Goal: Information Seeking & Learning: Learn about a topic

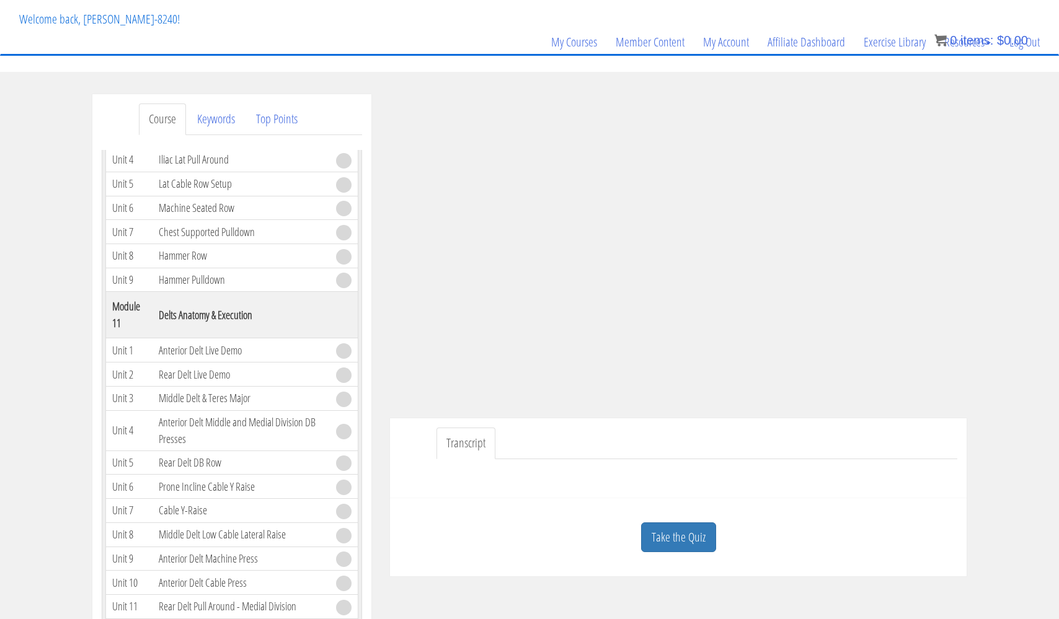
scroll to position [2402, 0]
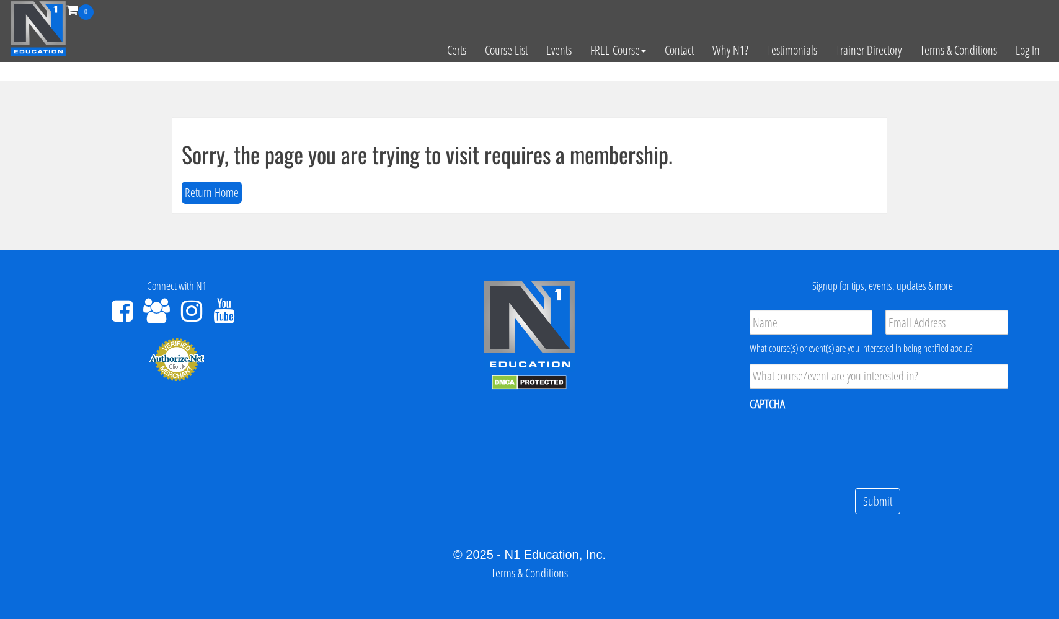
scroll to position [7, 0]
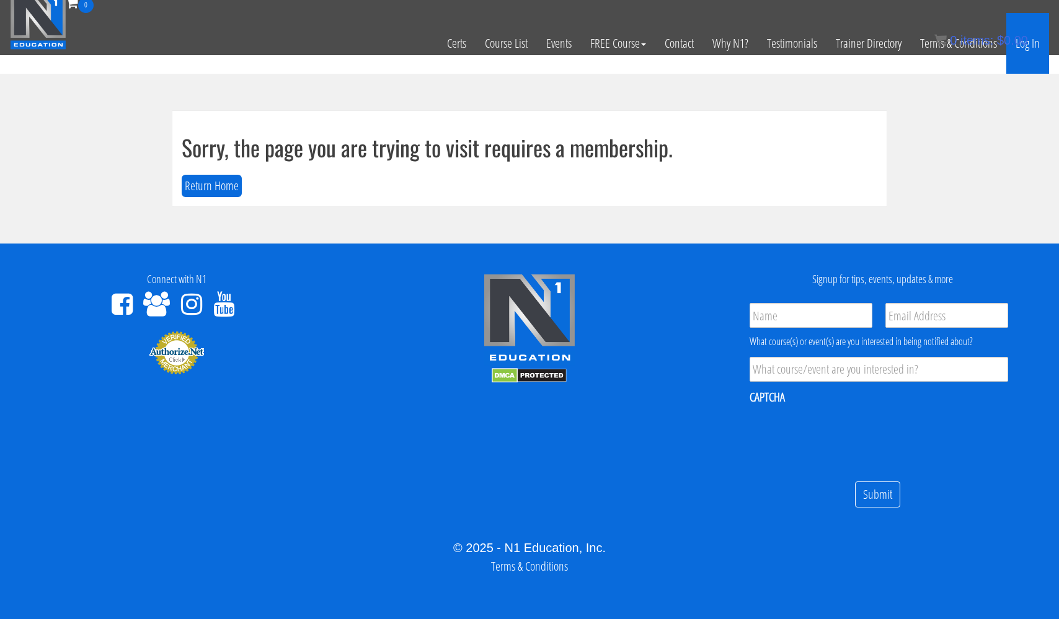
click at [1030, 46] on link "Log In" at bounding box center [1027, 43] width 43 height 61
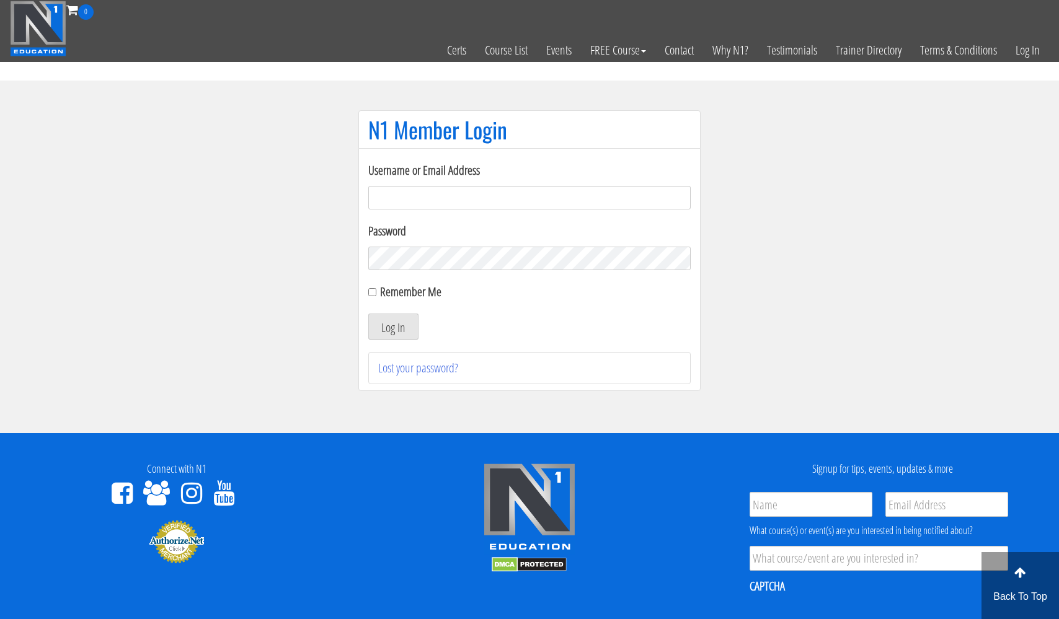
type input "[EMAIL_ADDRESS][DOMAIN_NAME]"
click at [393, 327] on button "Log In" at bounding box center [393, 327] width 50 height 26
click at [391, 322] on button "Log In" at bounding box center [393, 327] width 50 height 26
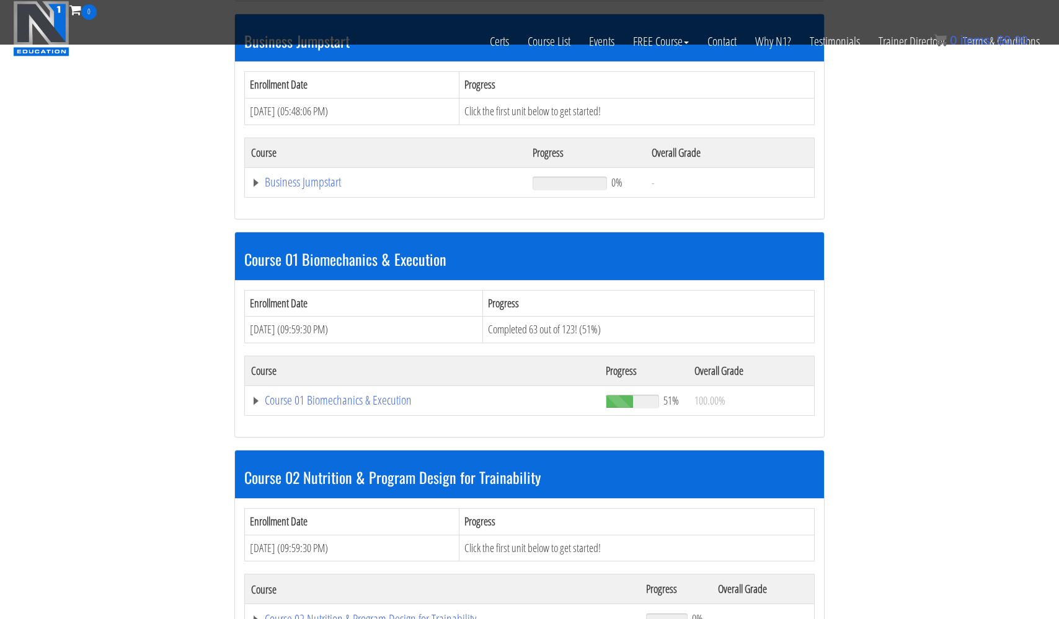
scroll to position [405, 0]
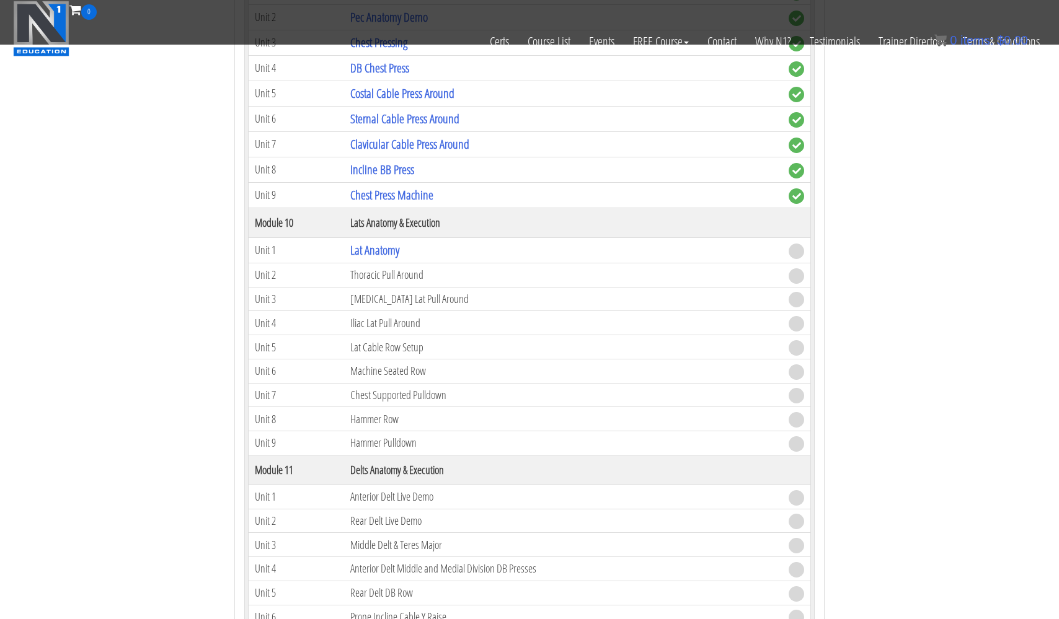
scroll to position [2456, 0]
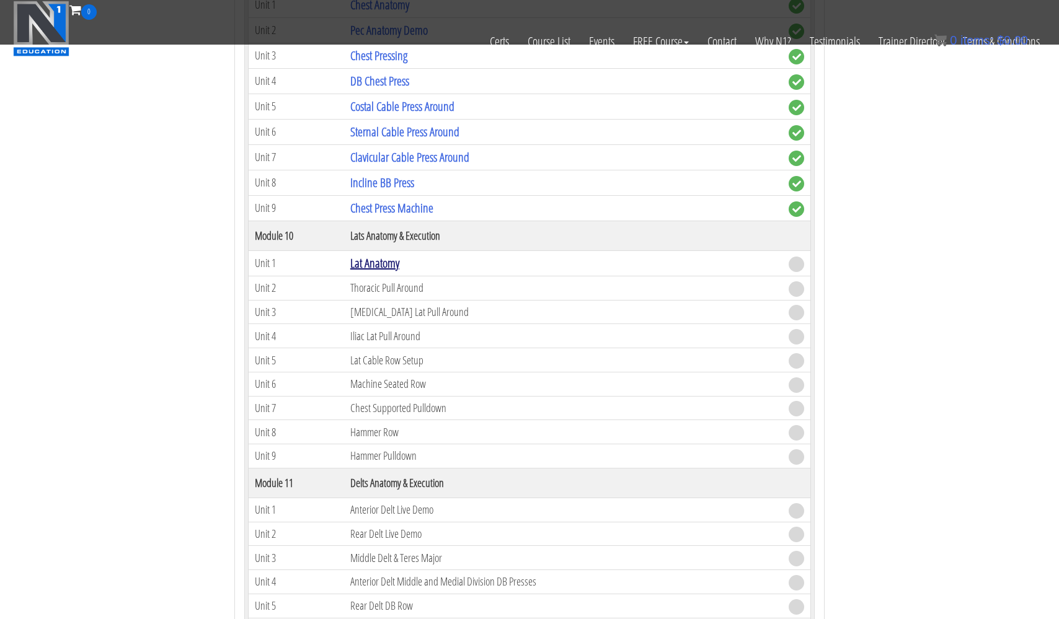
click at [382, 261] on link "Lat Anatomy" at bounding box center [374, 263] width 49 height 17
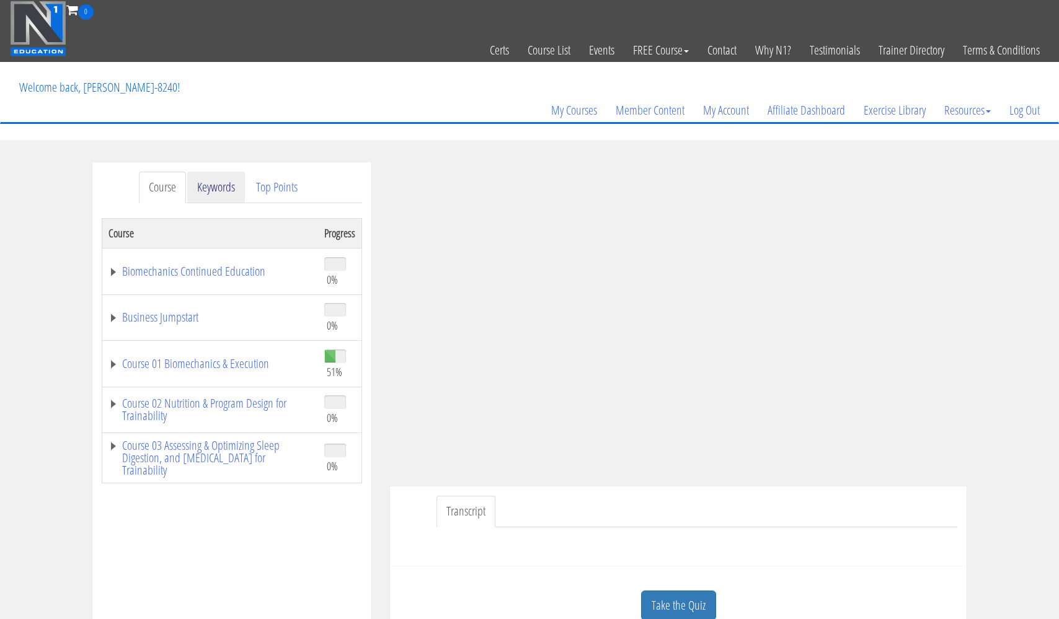
click at [219, 183] on link "Keywords" at bounding box center [216, 188] width 58 height 32
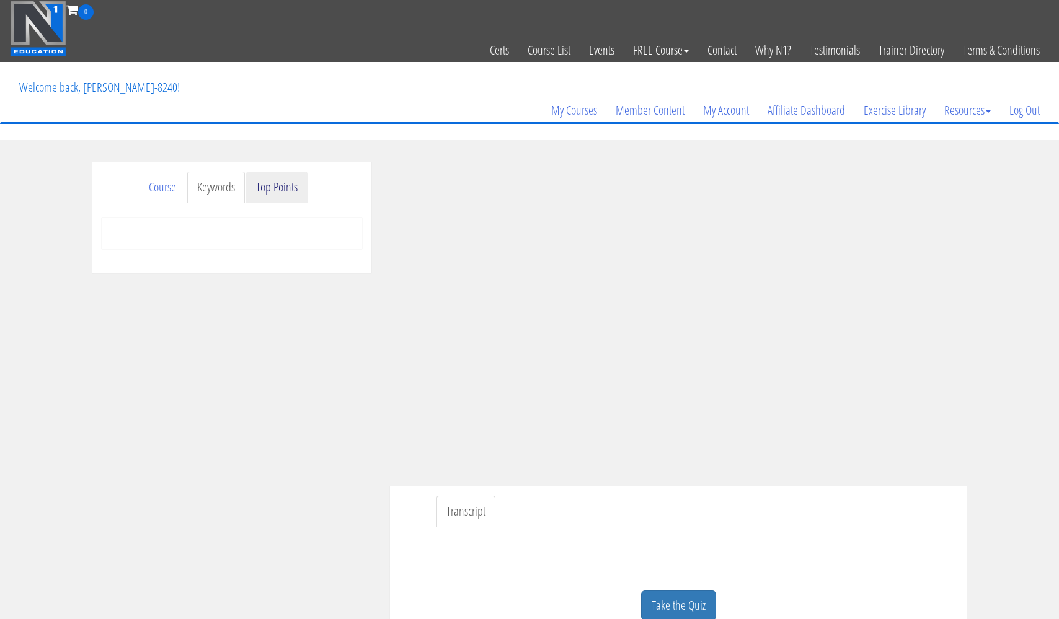
click at [280, 183] on link "Top Points" at bounding box center [276, 188] width 61 height 32
click at [163, 188] on link "Course" at bounding box center [162, 188] width 47 height 32
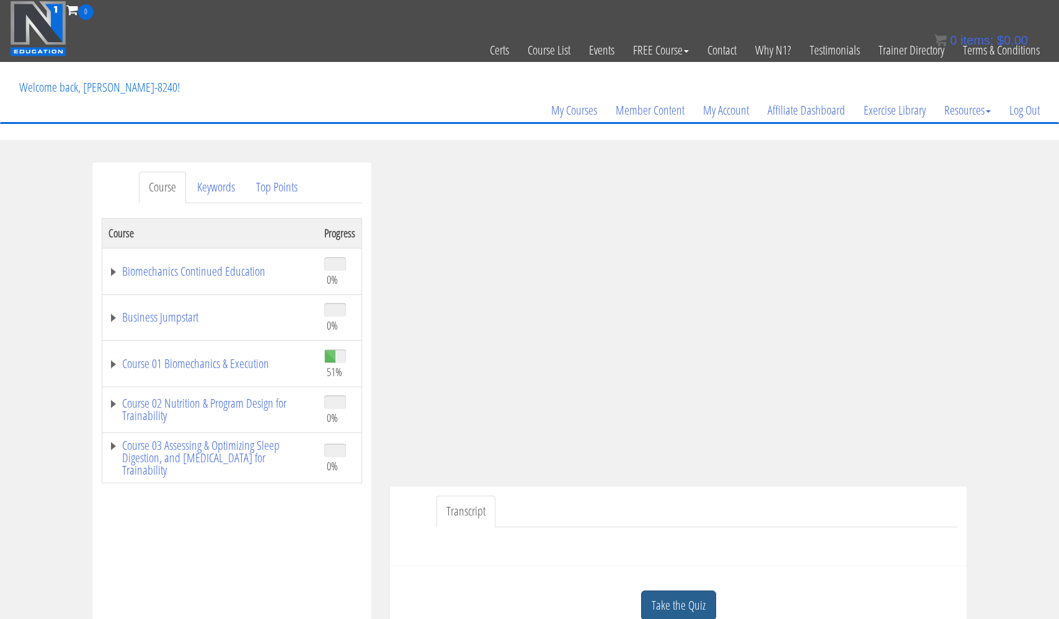
click at [664, 602] on link "Take the Quiz" at bounding box center [678, 606] width 75 height 30
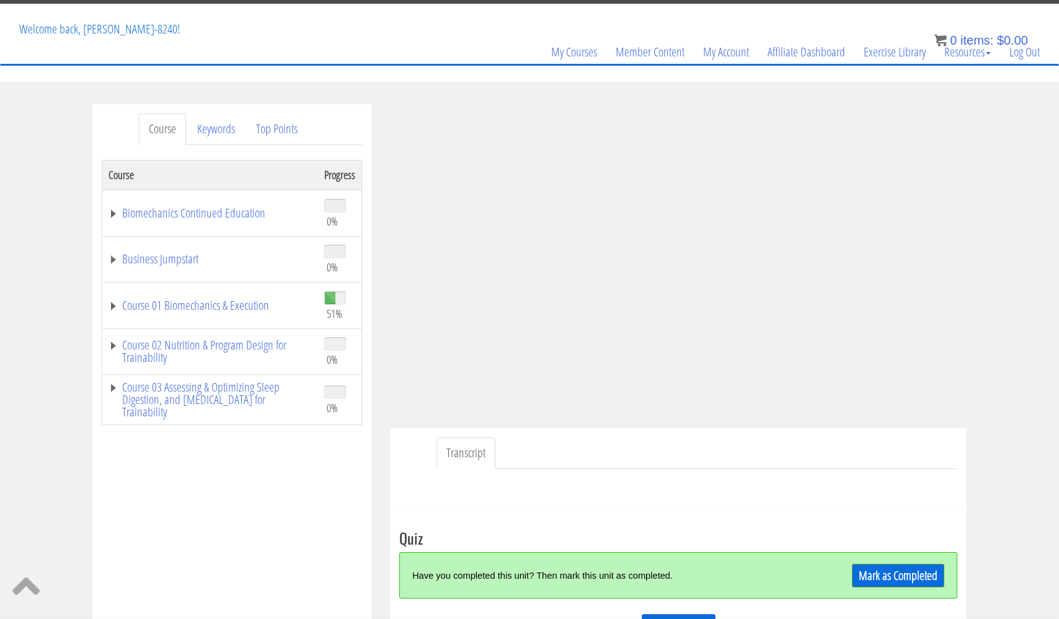
scroll to position [49, 0]
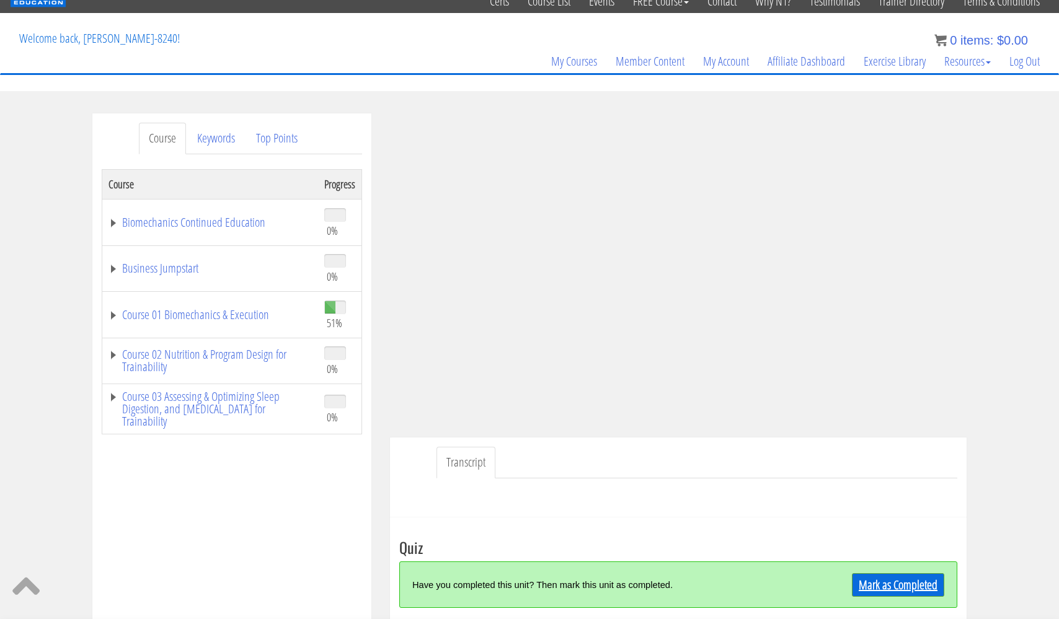
click at [882, 586] on link "Mark as Completed" at bounding box center [898, 585] width 92 height 24
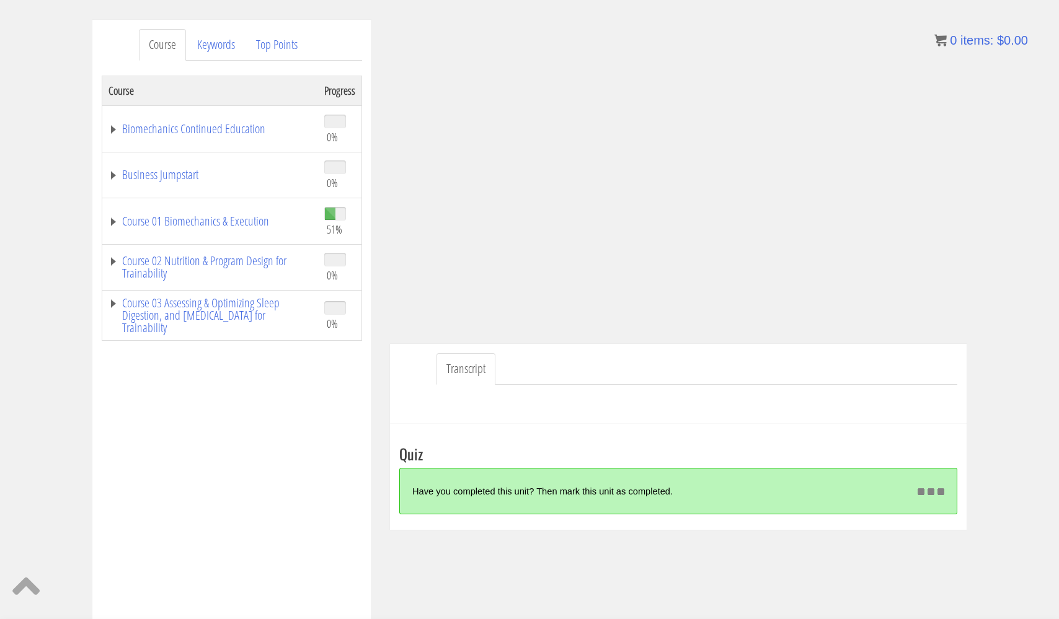
scroll to position [161, 0]
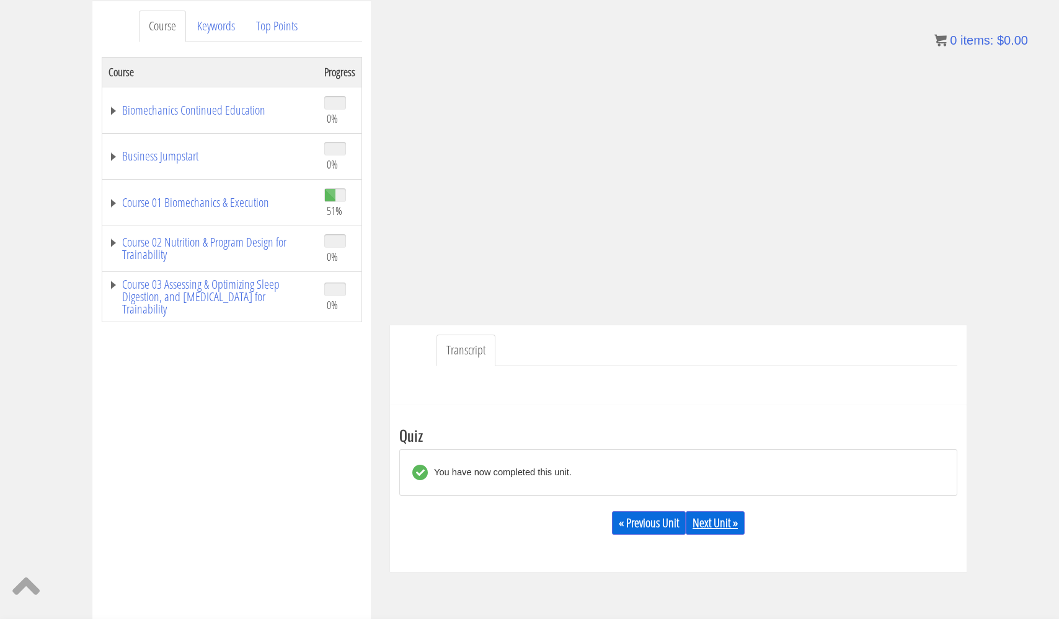
click at [727, 515] on link "Next Unit »" at bounding box center [715, 523] width 59 height 24
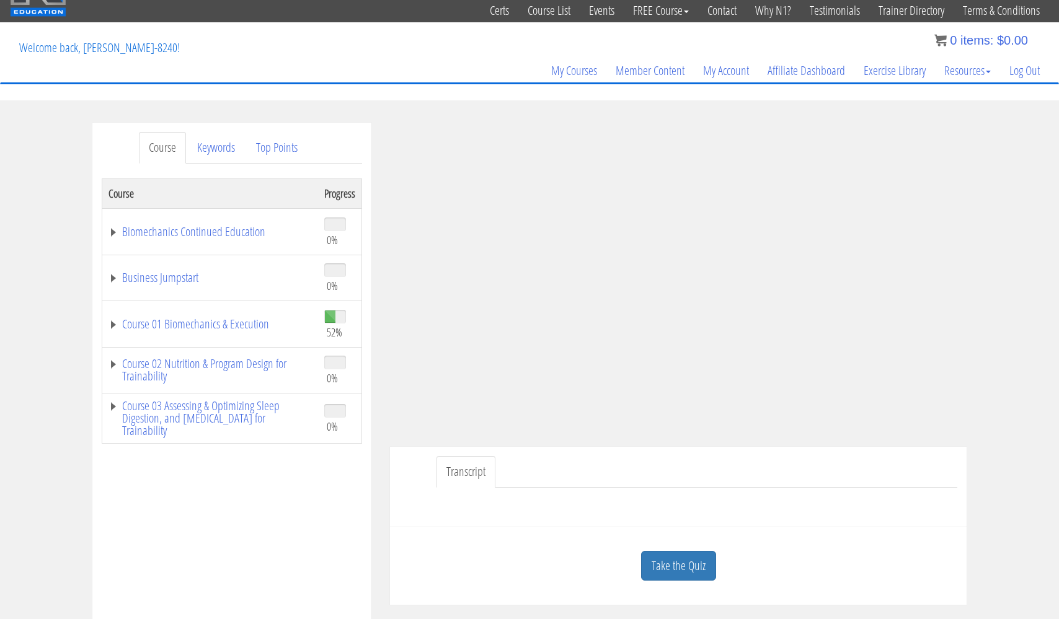
scroll to position [40, 0]
click at [278, 137] on link "Top Points" at bounding box center [276, 147] width 61 height 32
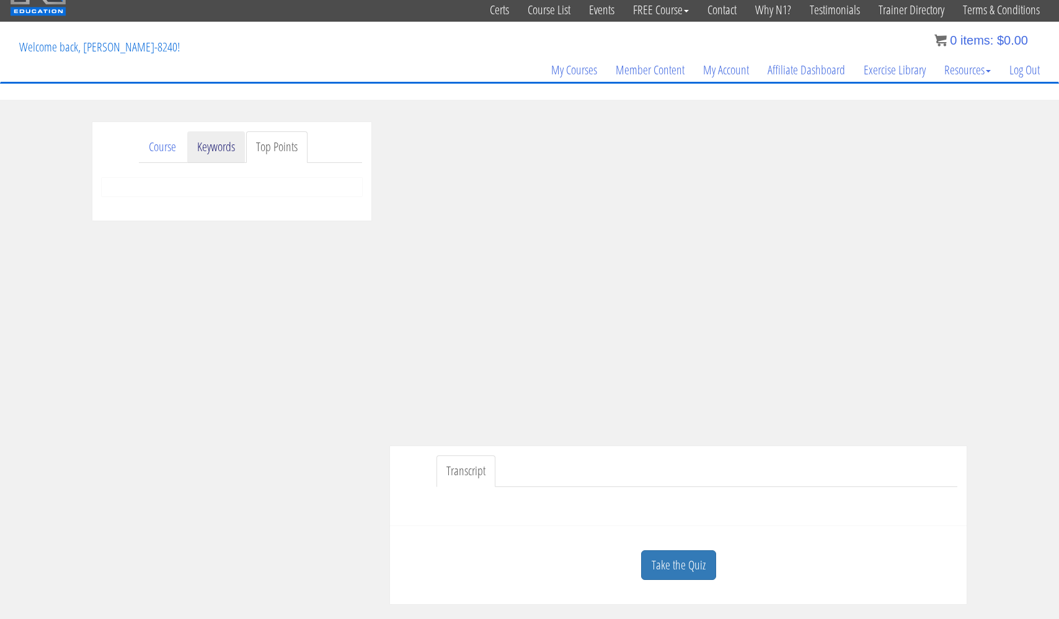
click at [217, 142] on link "Keywords" at bounding box center [216, 147] width 58 height 32
click at [676, 561] on link "Take the Quiz" at bounding box center [678, 565] width 75 height 30
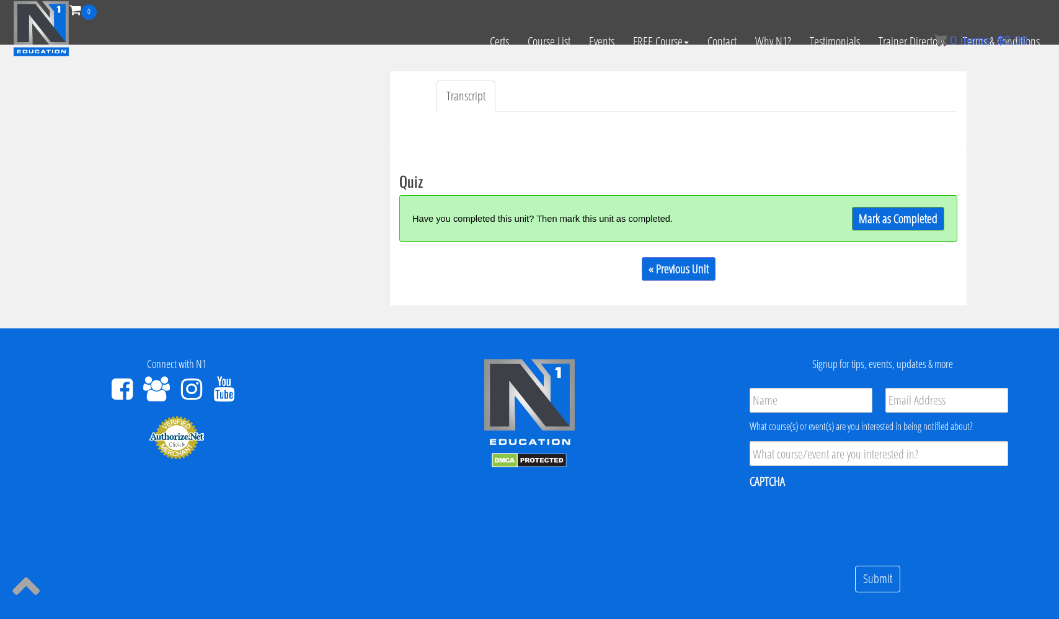
scroll to position [347, 0]
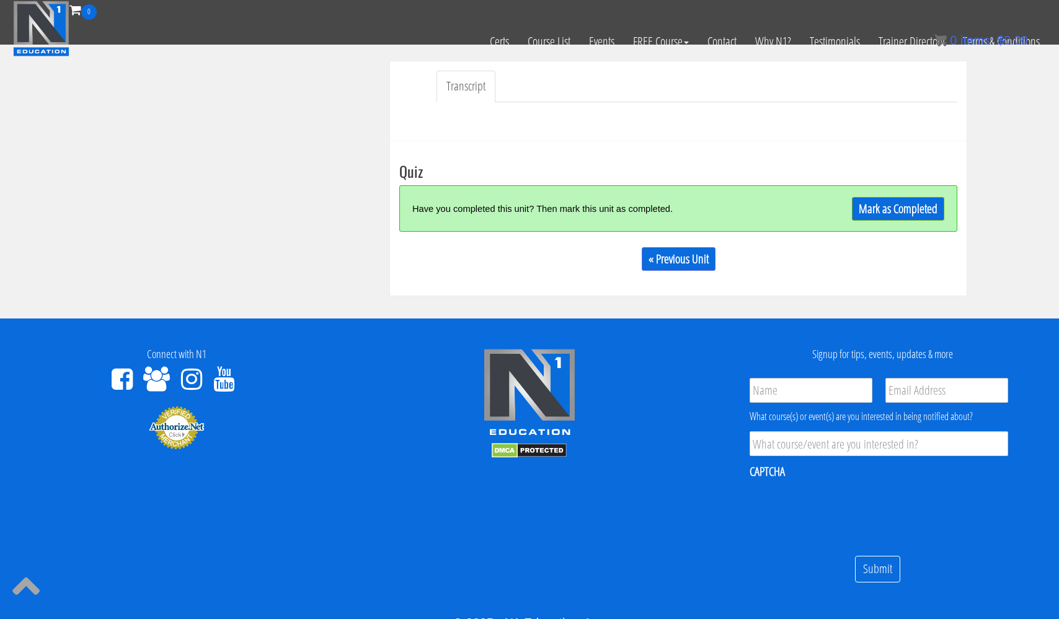
click at [891, 225] on div "Have you completed this unit? Then mark this unit as completed. Mark as Complet…" at bounding box center [678, 208] width 558 height 46
click at [898, 204] on link "Mark as Completed" at bounding box center [898, 209] width 92 height 24
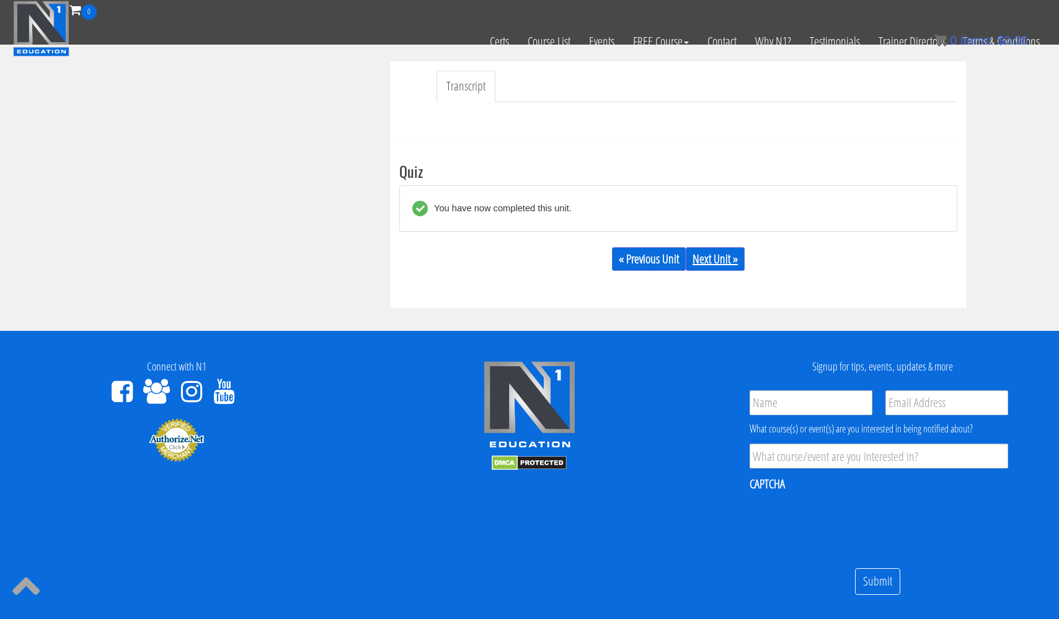
click at [720, 256] on link "Next Unit »" at bounding box center [715, 259] width 59 height 24
click at [708, 256] on link "Next Unit »" at bounding box center [715, 259] width 59 height 24
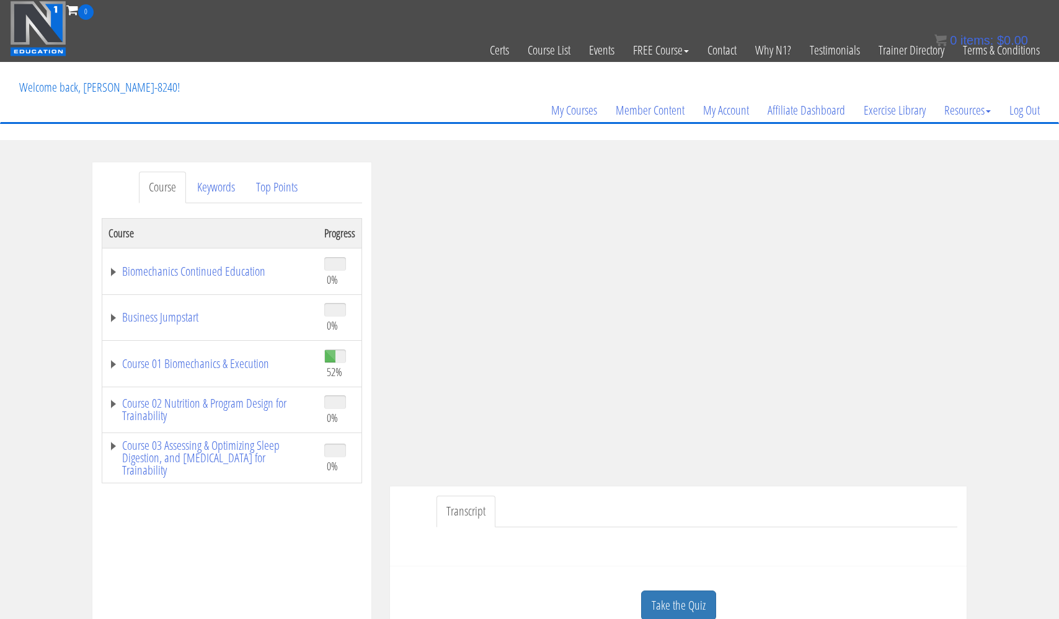
click at [997, 371] on div "Course Keywords Top Points Course Progress Biomechanics Continued Education 0% …" at bounding box center [529, 512] width 1059 height 701
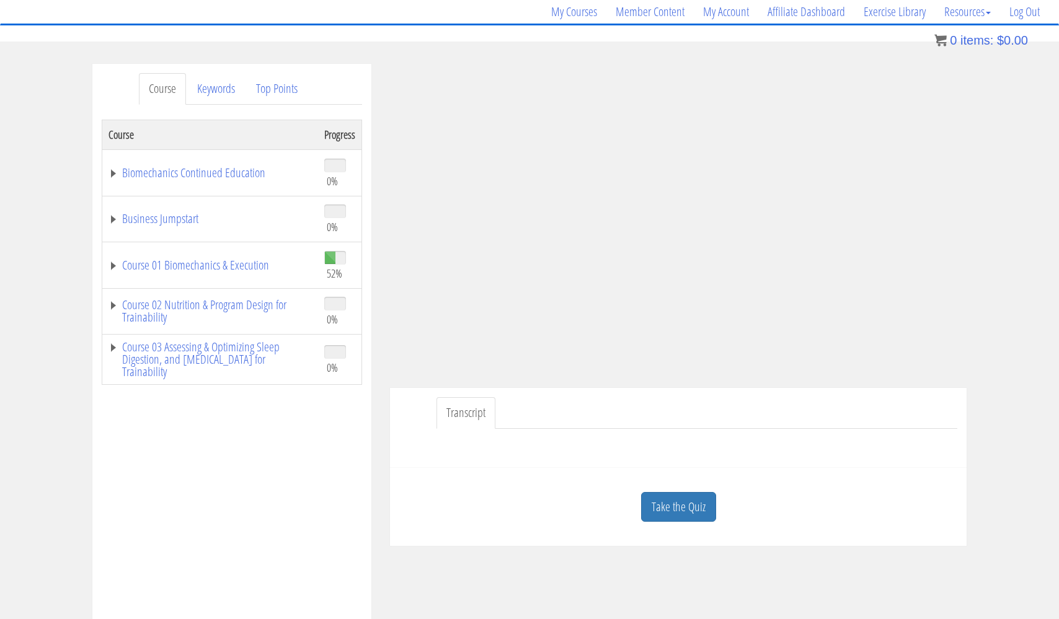
scroll to position [126, 0]
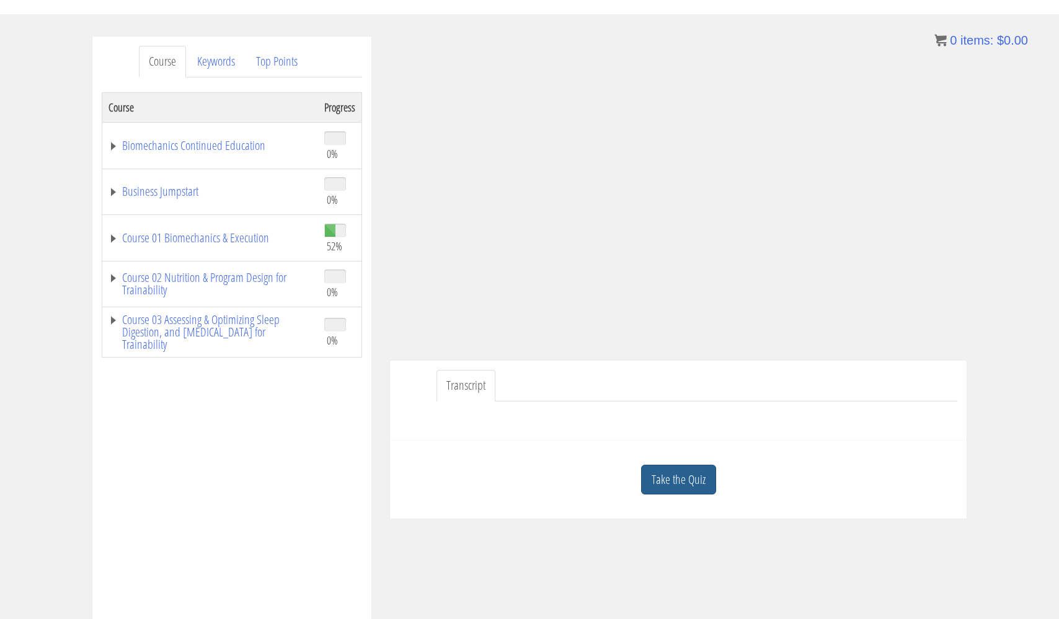
click at [679, 484] on link "Take the Quiz" at bounding box center [678, 480] width 75 height 30
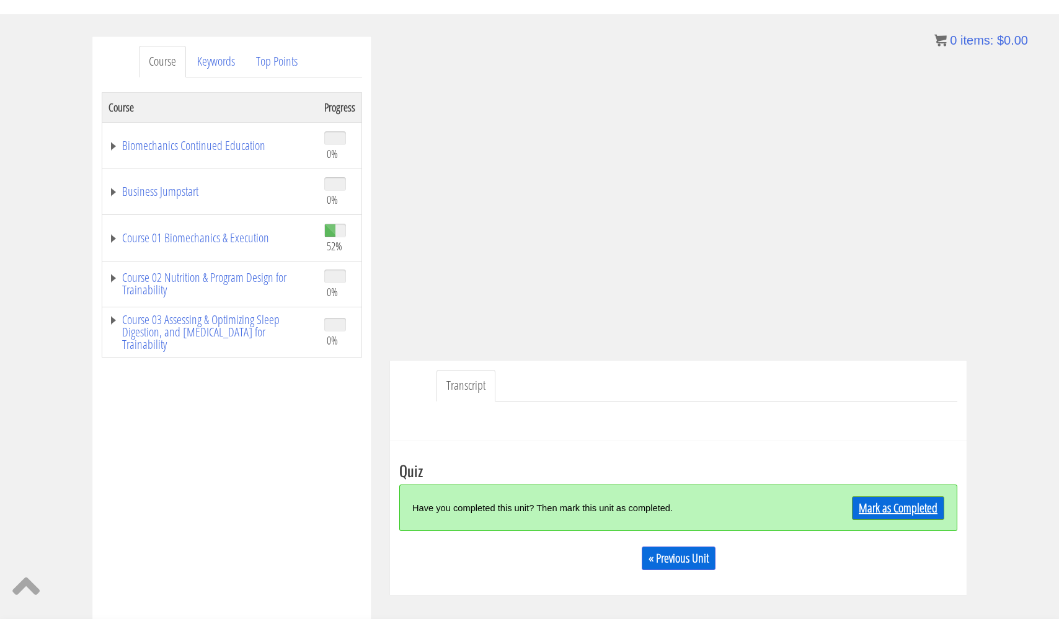
click at [885, 506] on link "Mark as Completed" at bounding box center [898, 509] width 92 height 24
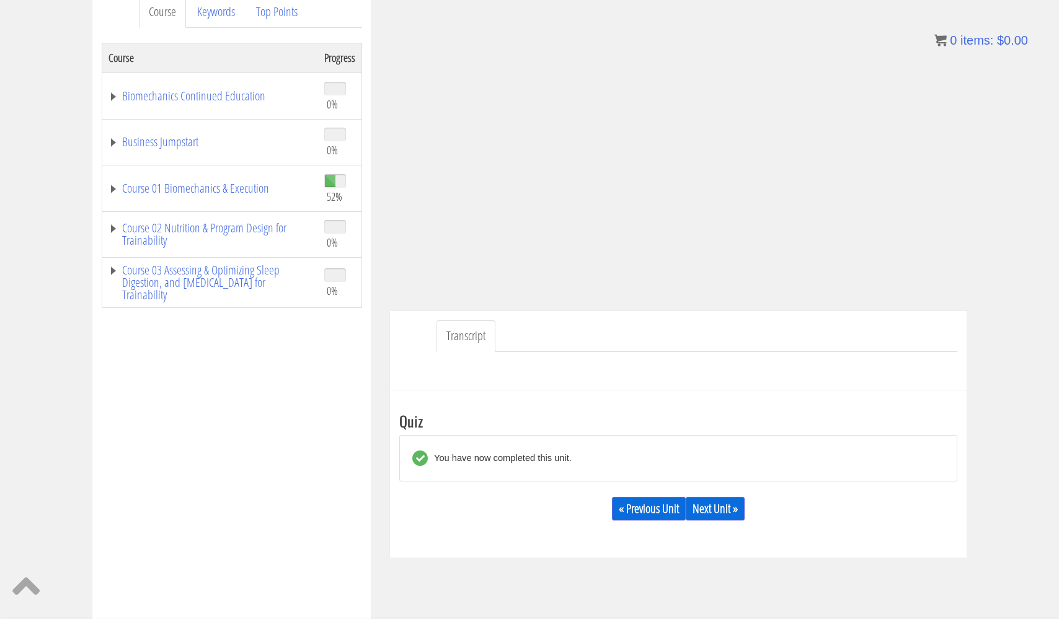
scroll to position [186, 0]
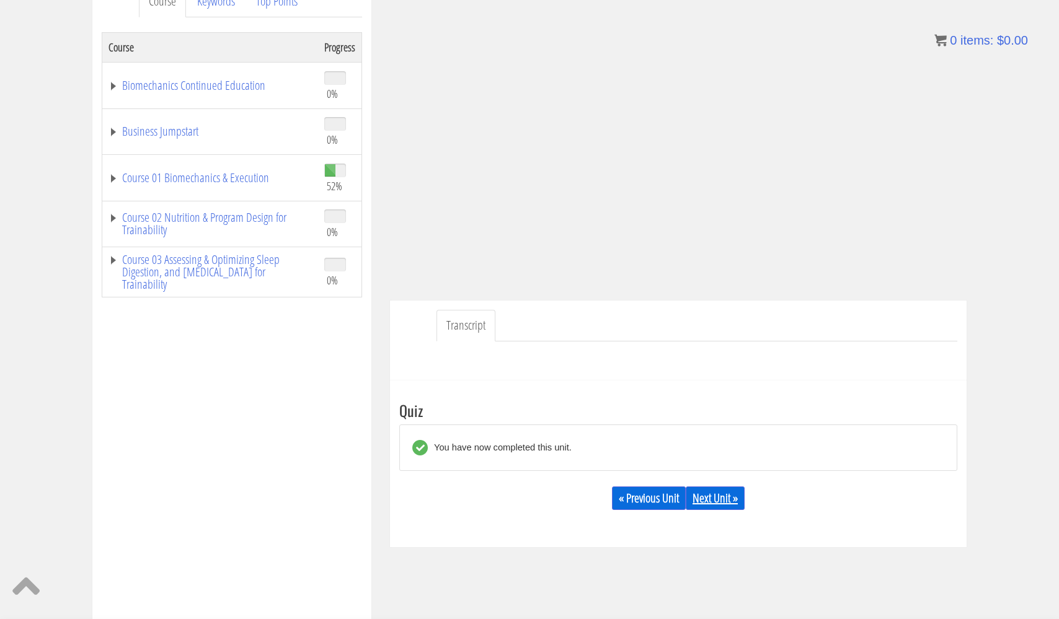
click at [727, 497] on link "Next Unit »" at bounding box center [715, 499] width 59 height 24
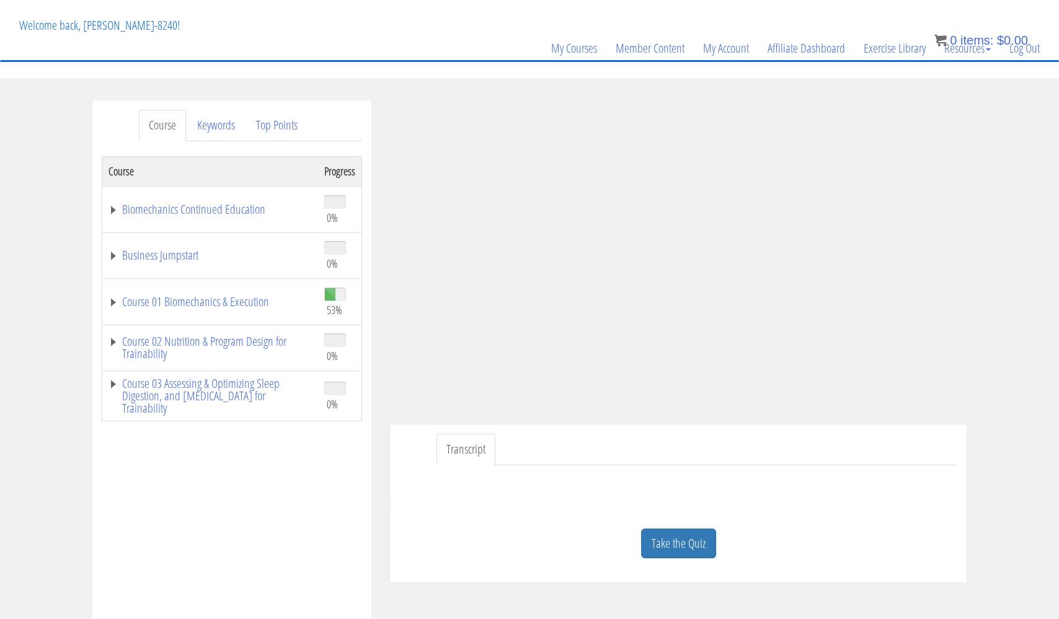
scroll to position [62, 0]
click at [195, 303] on link "Course 01 Biomechanics & Execution" at bounding box center [209, 302] width 203 height 12
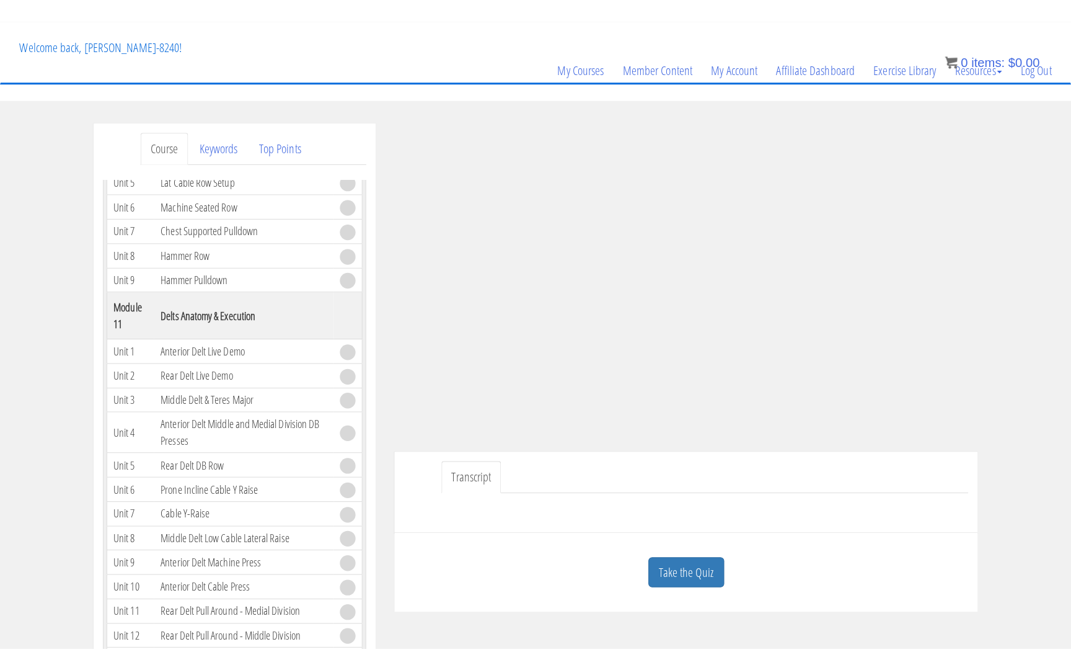
scroll to position [2473, 0]
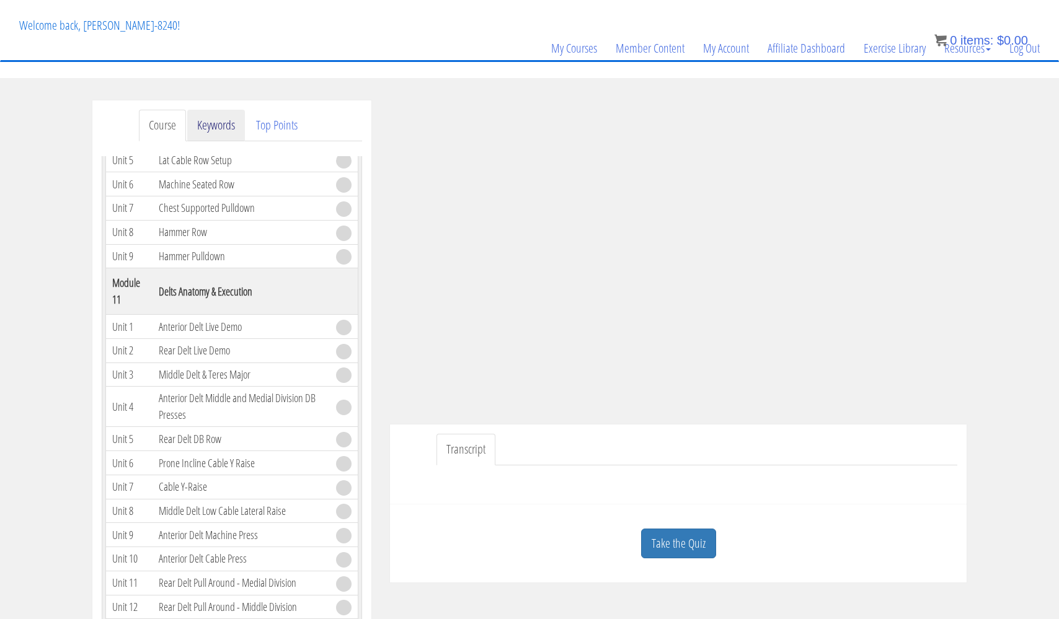
click at [216, 119] on link "Keywords" at bounding box center [216, 126] width 58 height 32
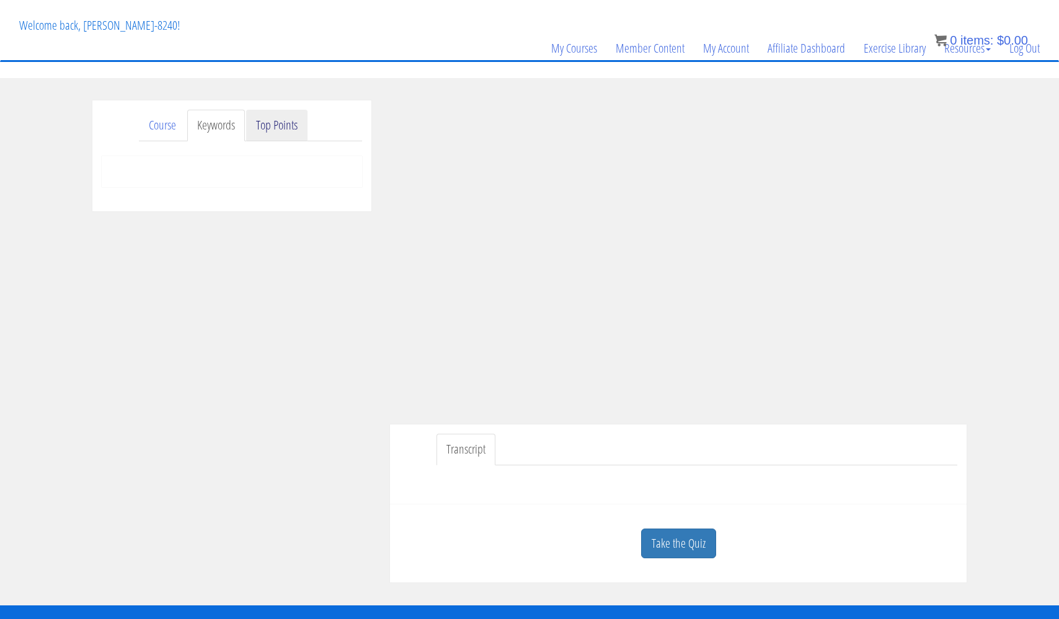
click at [280, 123] on link "Top Points" at bounding box center [276, 126] width 61 height 32
click at [166, 126] on link "Course" at bounding box center [162, 126] width 47 height 32
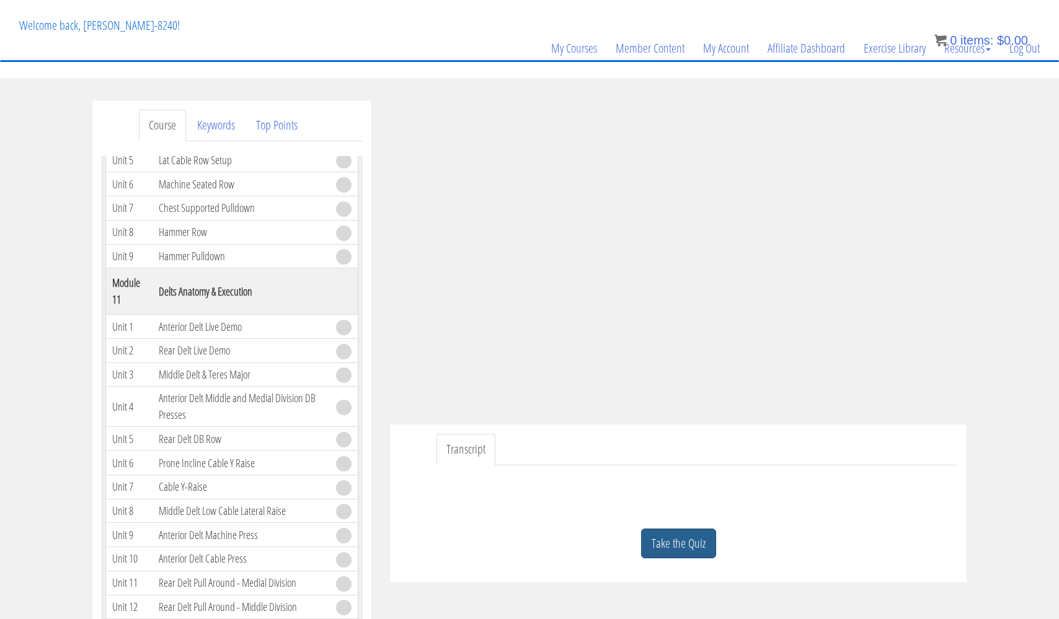
click at [697, 536] on link "Take the Quiz" at bounding box center [678, 544] width 75 height 30
